Goal: Task Accomplishment & Management: Manage account settings

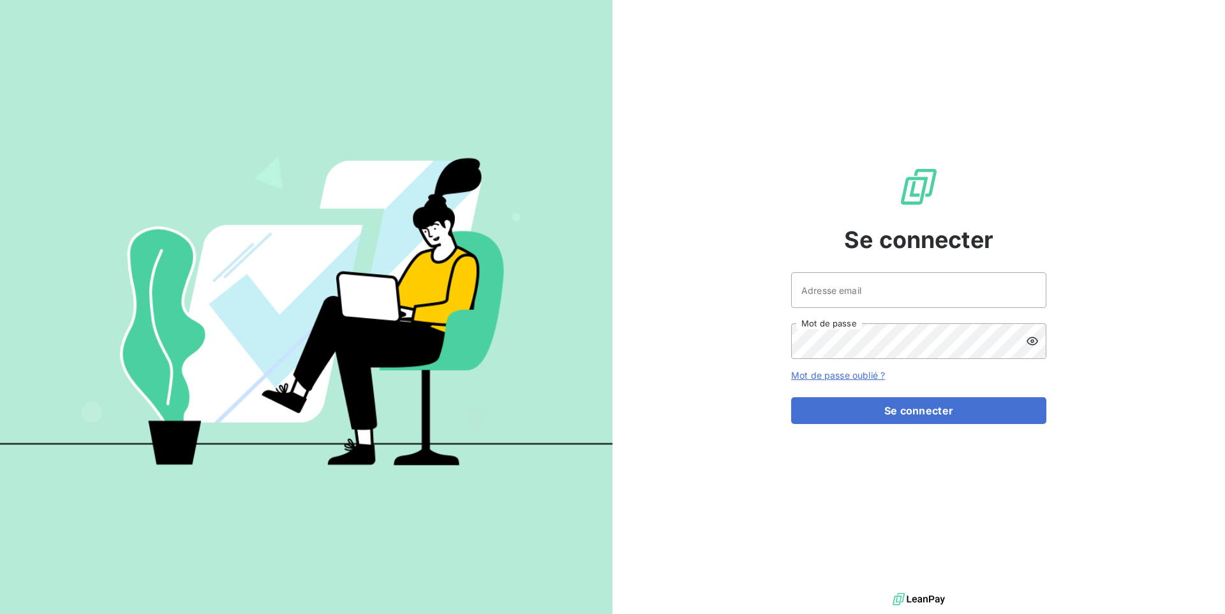
click at [863, 319] on div "Adresse email Mot de passe" at bounding box center [918, 315] width 255 height 87
type input "admin@kiloutou"
click at [791, 397] on button "Se connecter" at bounding box center [918, 410] width 255 height 27
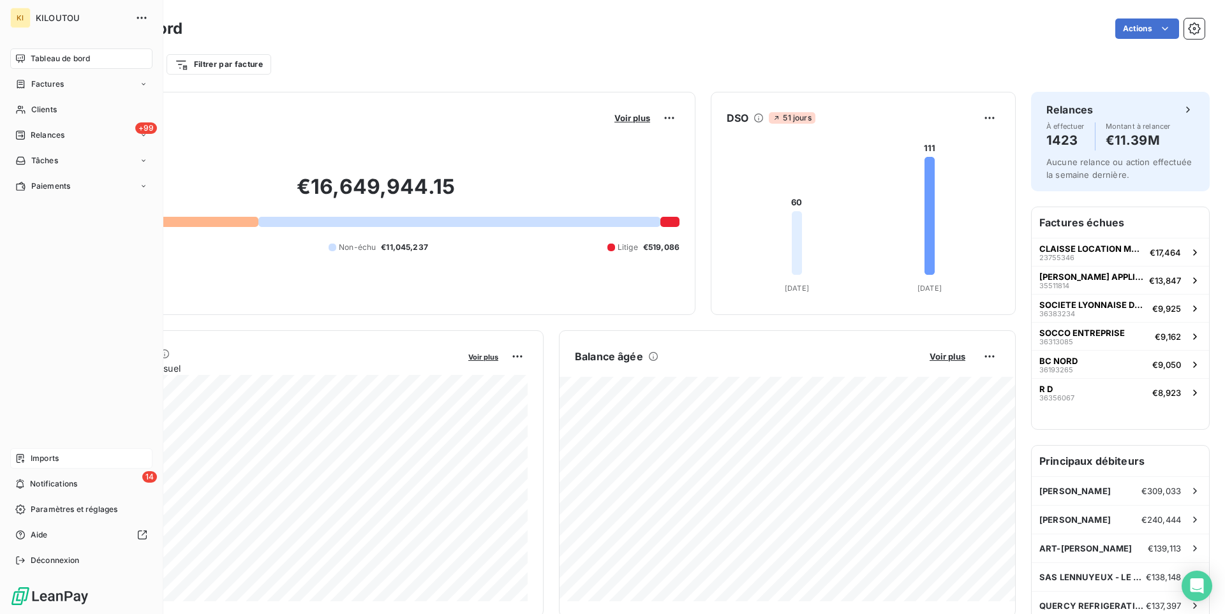
click at [68, 463] on div "Imports" at bounding box center [81, 458] width 142 height 20
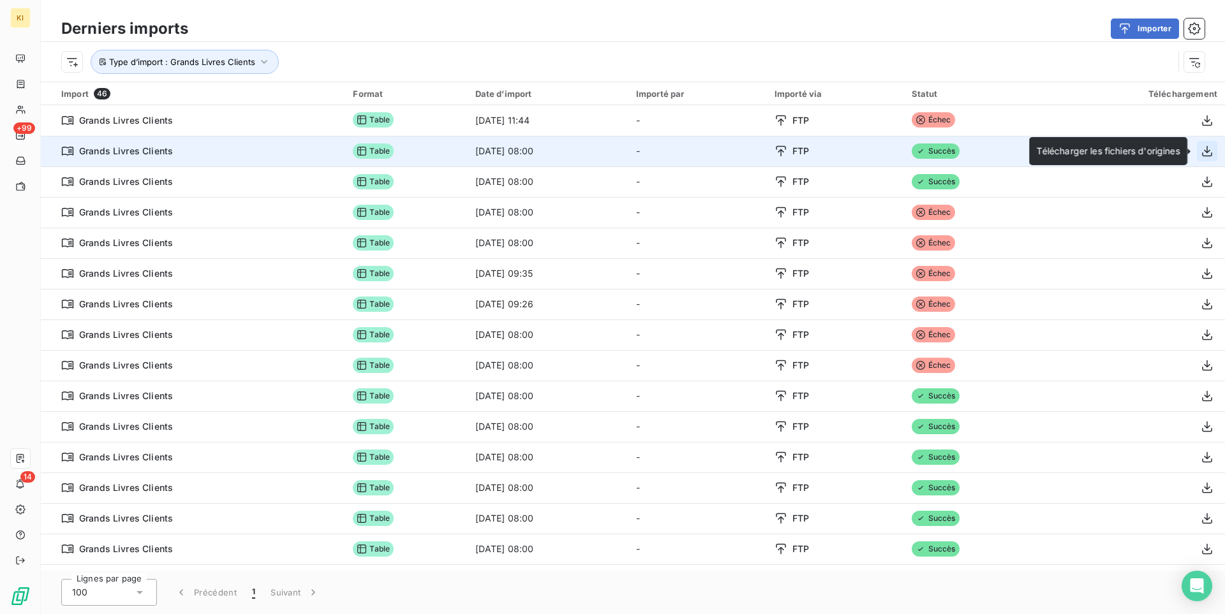
click at [1206, 150] on icon "button" at bounding box center [1206, 151] width 13 height 13
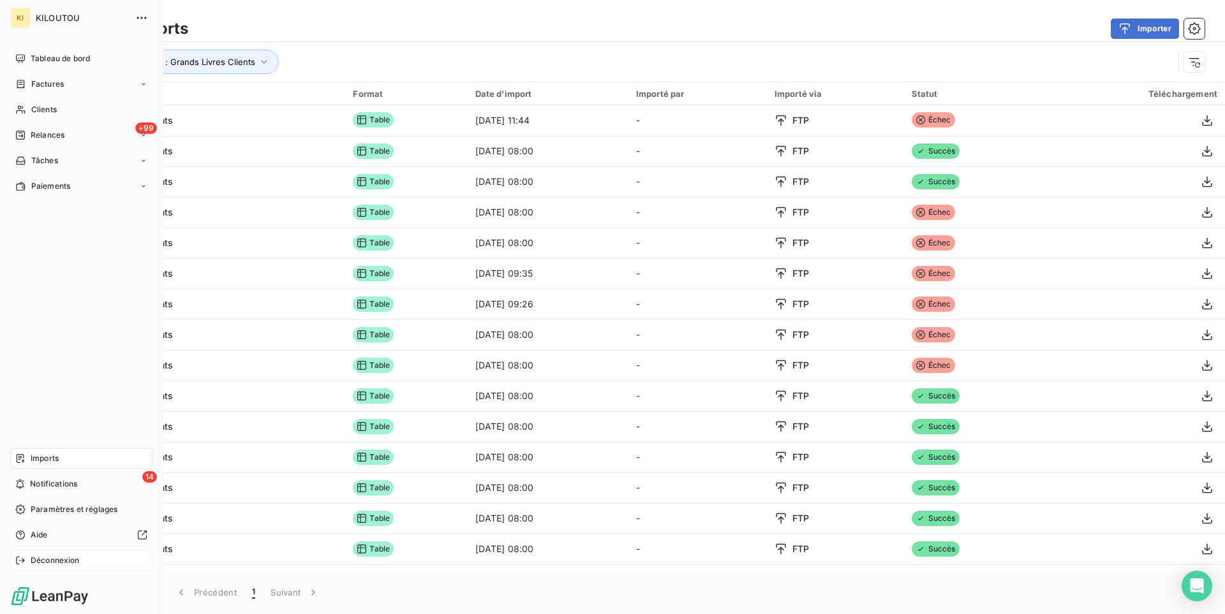
click at [62, 563] on span "Déconnexion" at bounding box center [55, 560] width 49 height 11
